Goal: Information Seeking & Learning: Learn about a topic

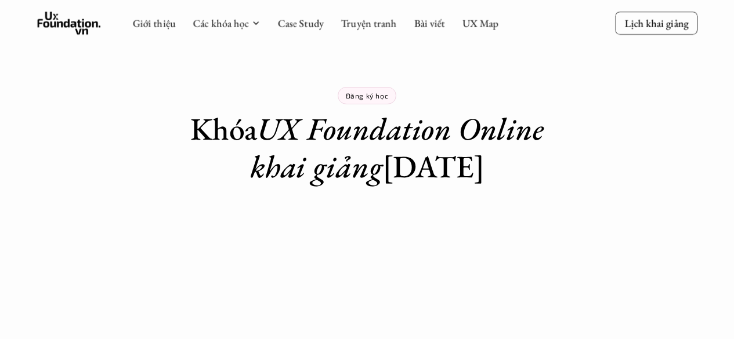
scroll to position [208, 0]
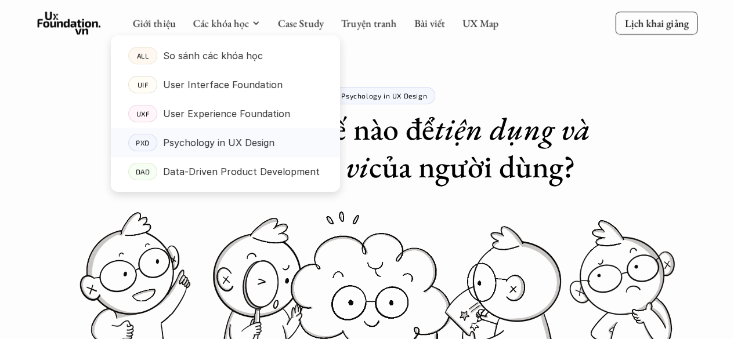
click at [210, 136] on p "Psychology in UX Design" at bounding box center [218, 142] width 111 height 17
click at [193, 137] on p "Psychology in UX Design" at bounding box center [218, 142] width 111 height 17
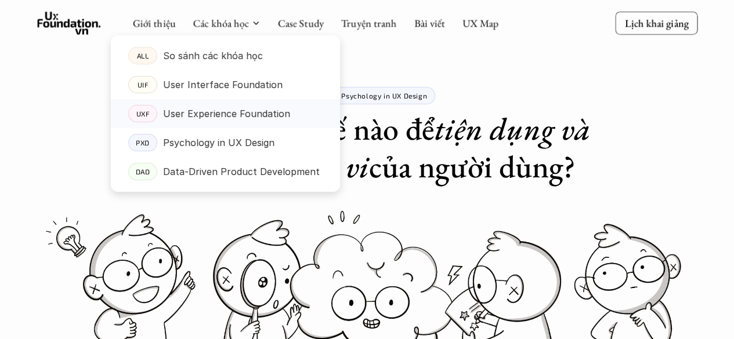
click at [211, 117] on p "User Experience Foundation" at bounding box center [226, 113] width 127 height 17
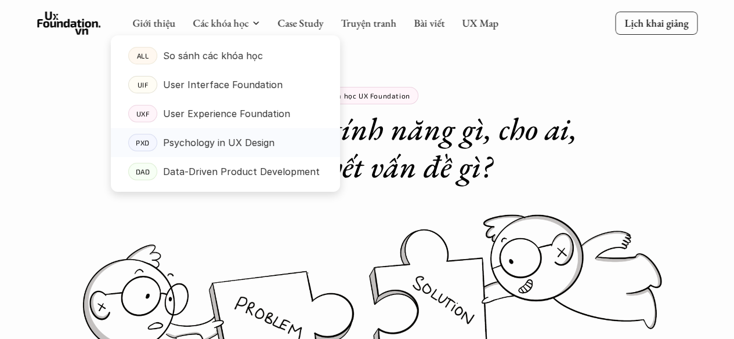
click at [213, 144] on p "Psychology in UX Design" at bounding box center [218, 142] width 111 height 17
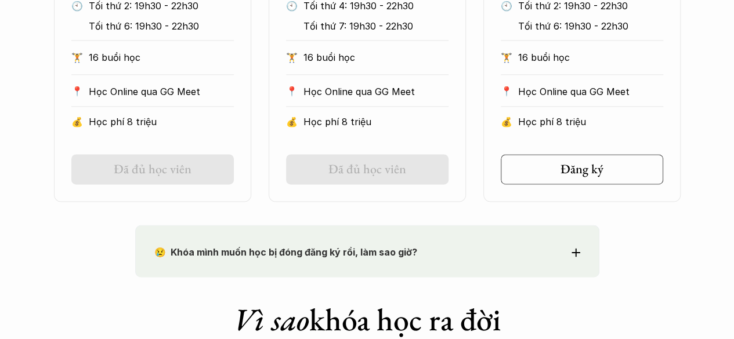
scroll to position [812, 0]
